Goal: Information Seeking & Learning: Learn about a topic

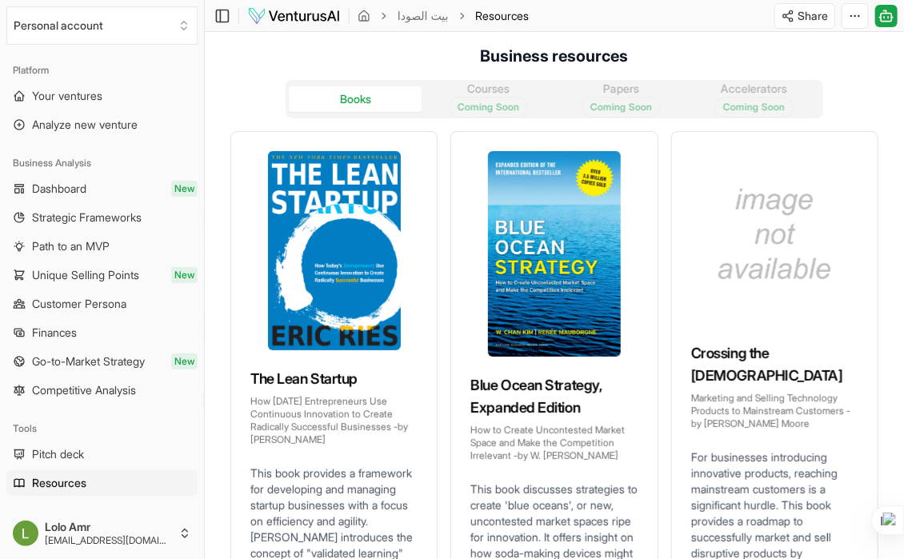
click at [215, 283] on div "Books Courses Coming Soon Papers Coming Soon Accelerators Coming Soon The Lean …" at bounding box center [554, 439] width 699 height 745
click at [90, 307] on span "Customer Persona" at bounding box center [79, 304] width 94 height 16
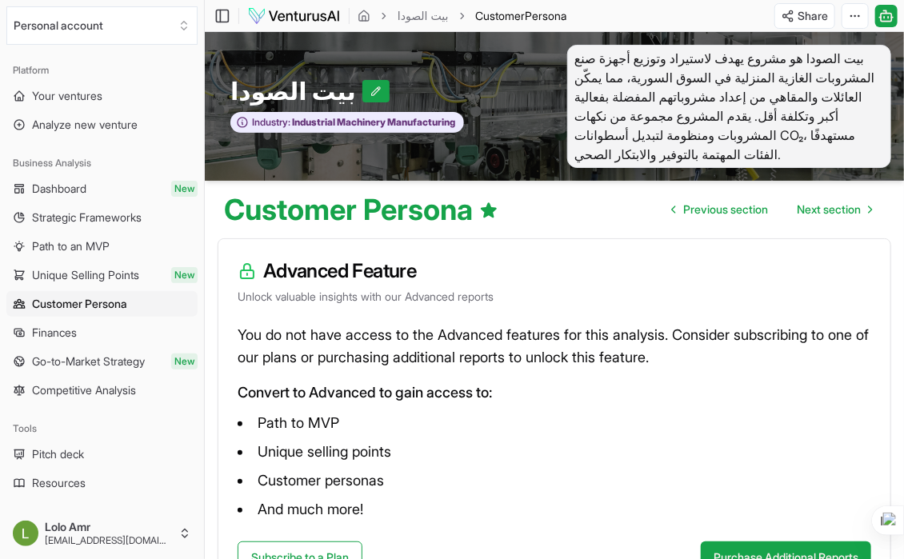
click at [74, 330] on span "Finances" at bounding box center [54, 333] width 45 height 16
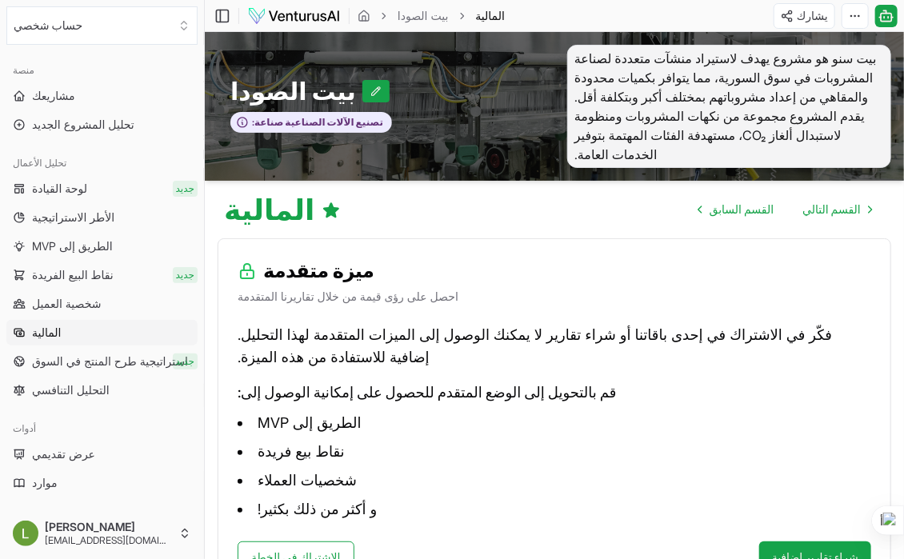
click at [443, 282] on h3 "ميزة متقدمة" at bounding box center [555, 271] width 634 height 26
click at [70, 98] on font "مشاريعك" at bounding box center [53, 96] width 42 height 14
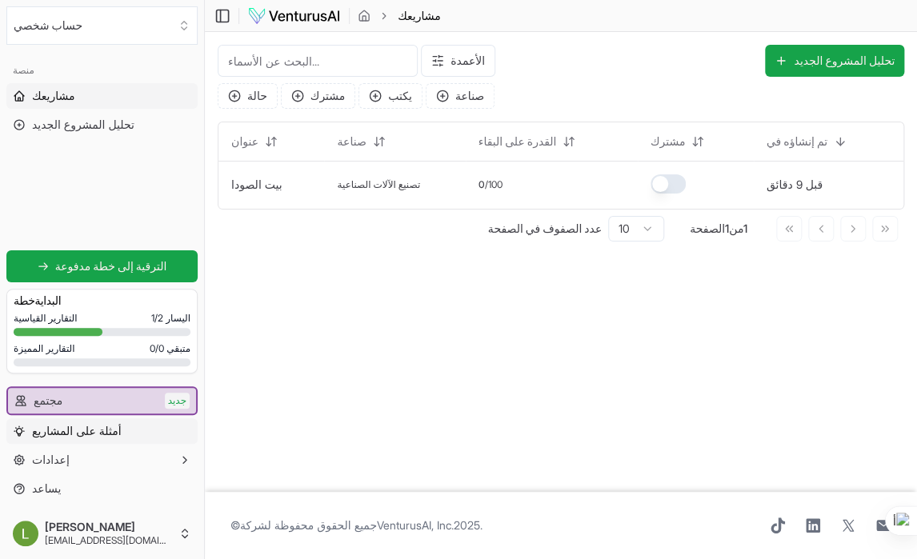
click at [114, 429] on font "أمثلة على المشاريع" at bounding box center [77, 431] width 90 height 14
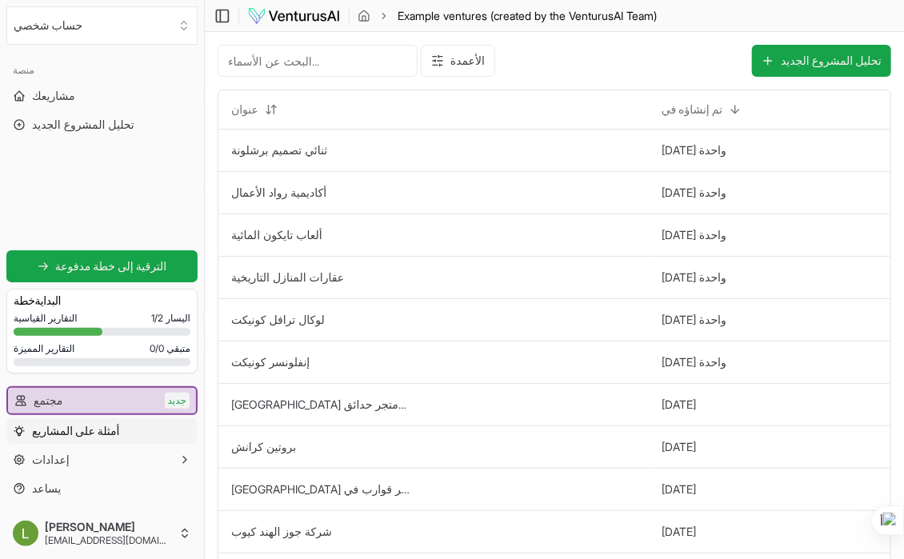
click at [161, 159] on div "منصة مشاريعك تحليل المشروع الجديد ابدأ مجانًا الترقية إلى خطة مدفوعة خطة البداي…" at bounding box center [102, 279] width 204 height 457
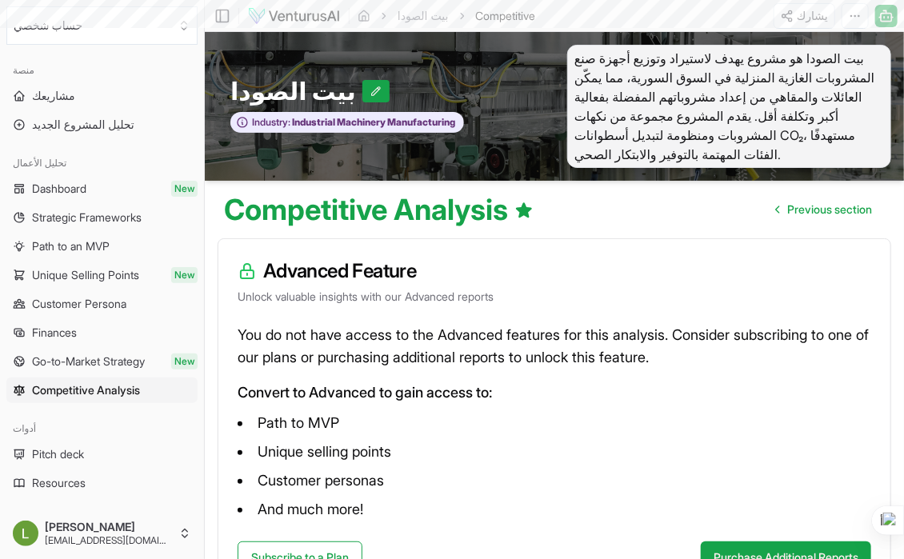
scroll to position [114, 0]
